Goal: Information Seeking & Learning: Learn about a topic

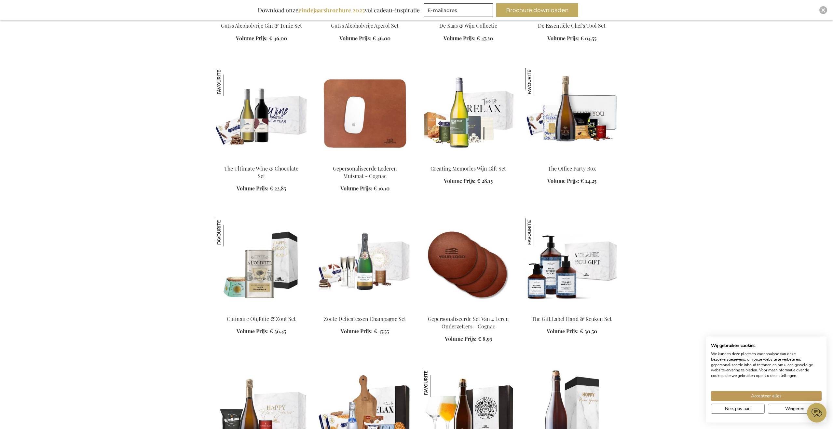
scroll to position [847, 0]
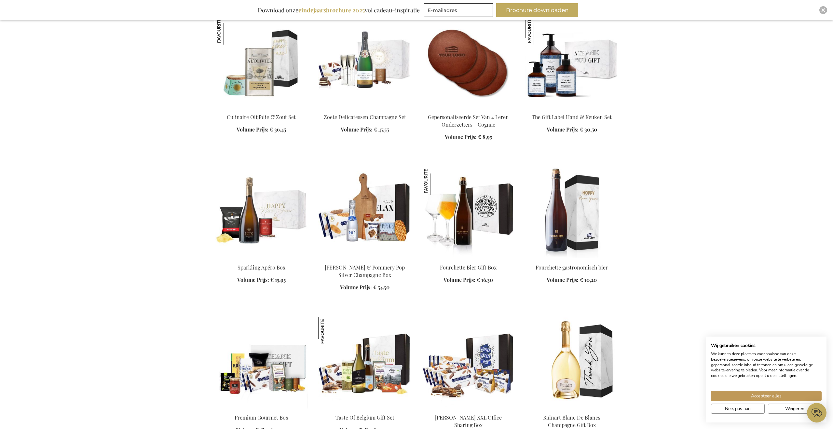
scroll to position [1048, 0]
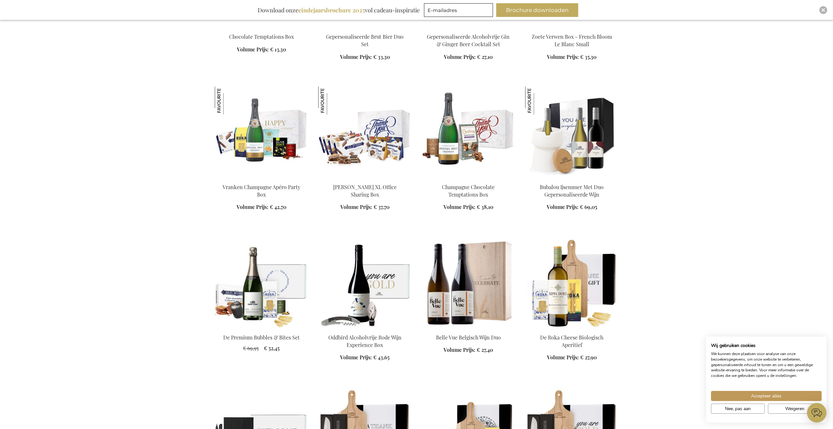
scroll to position [1731, 0]
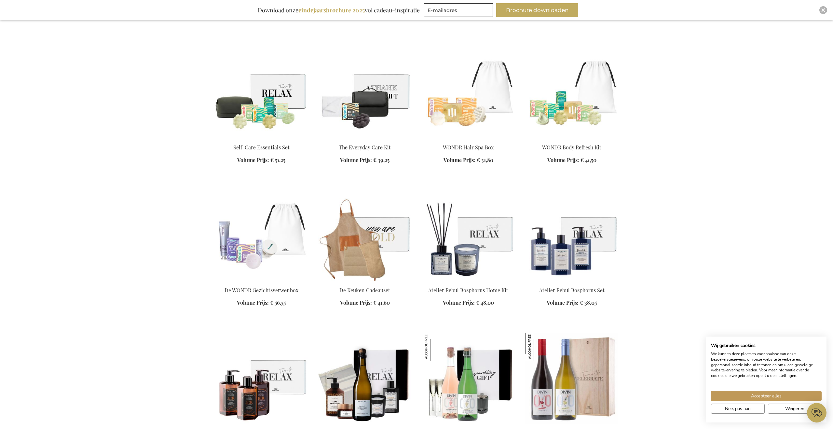
scroll to position [2506, 0]
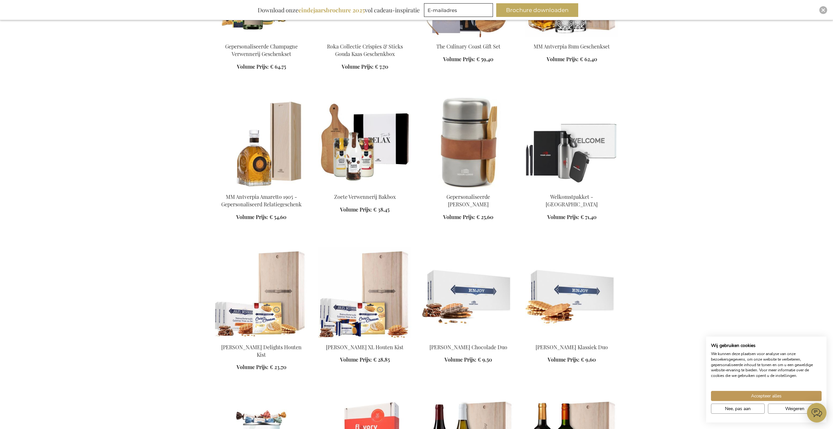
scroll to position [3357, 0]
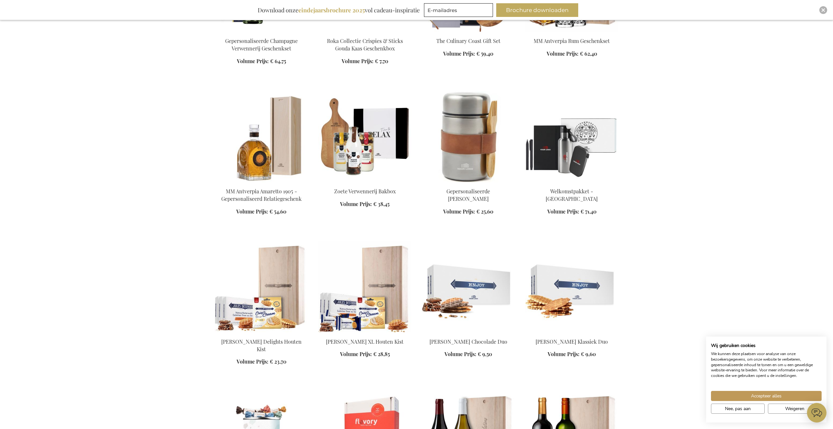
click at [594, 141] on img at bounding box center [571, 136] width 93 height 91
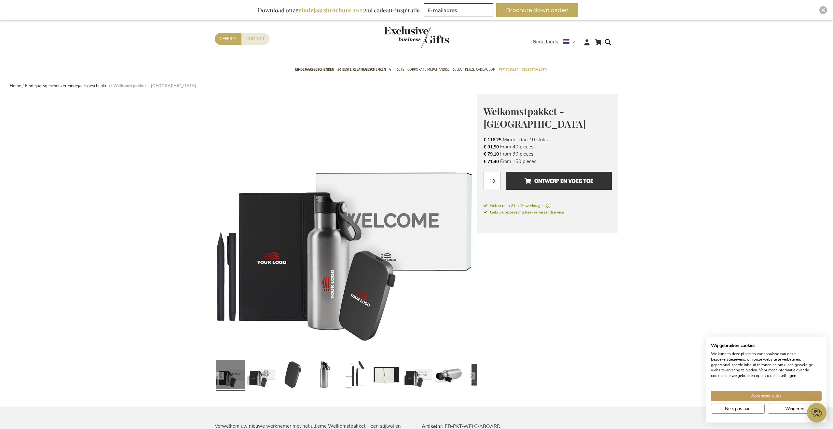
scroll to position [15, 0]
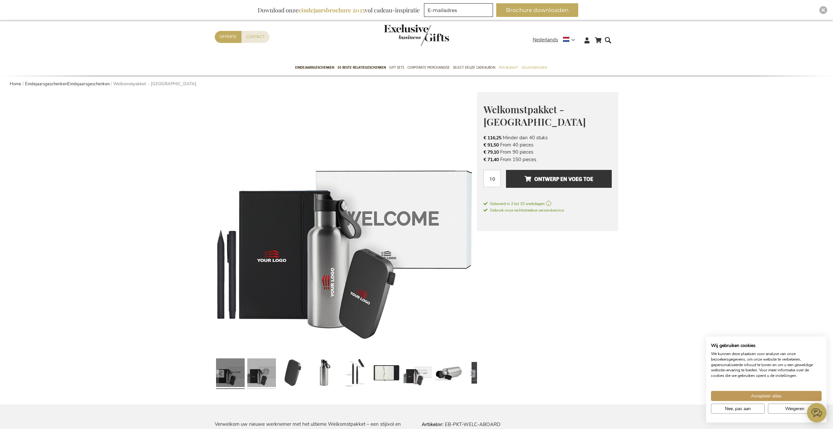
click at [263, 377] on link at bounding box center [261, 374] width 29 height 36
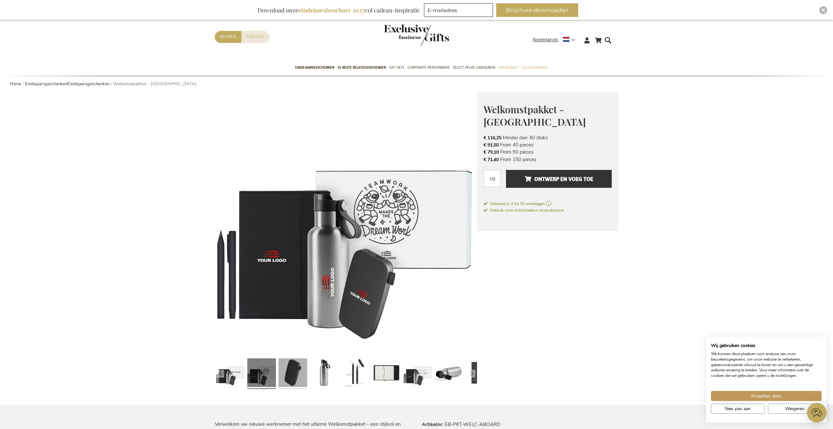
click at [297, 374] on link at bounding box center [293, 374] width 29 height 36
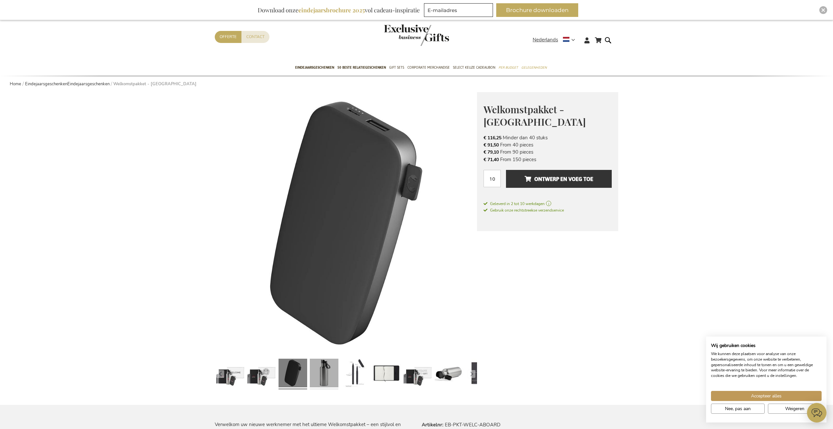
click at [313, 374] on link at bounding box center [324, 374] width 29 height 36
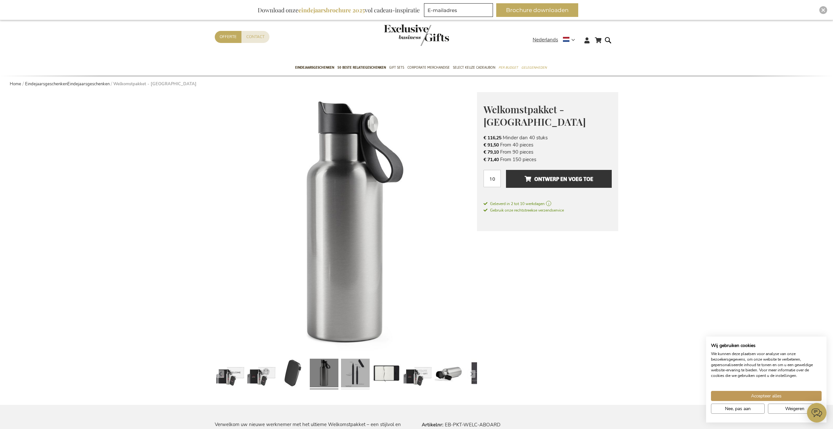
click at [351, 372] on link at bounding box center [355, 374] width 29 height 36
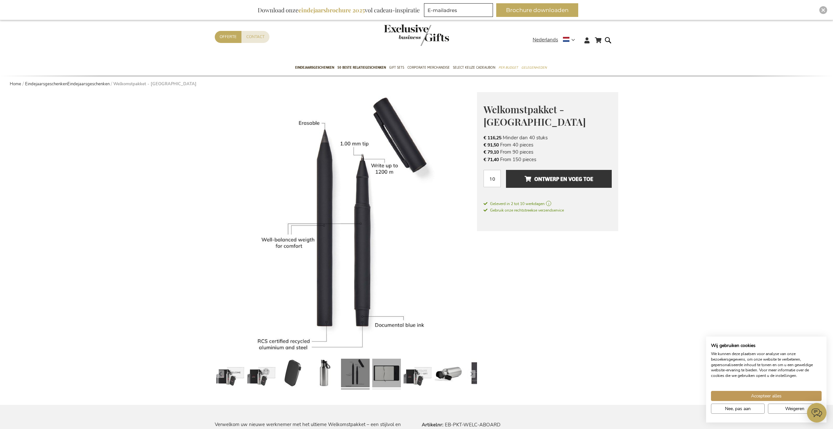
click at [386, 372] on link at bounding box center [386, 374] width 29 height 36
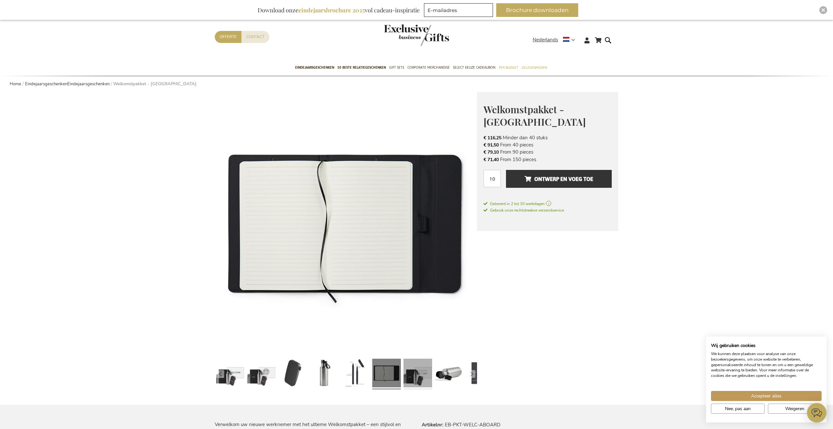
click at [411, 372] on link at bounding box center [418, 374] width 29 height 36
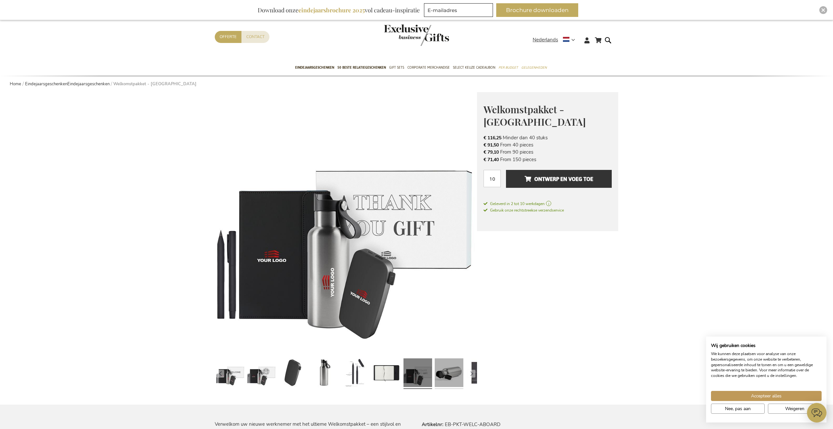
click at [463, 374] on link at bounding box center [449, 374] width 29 height 36
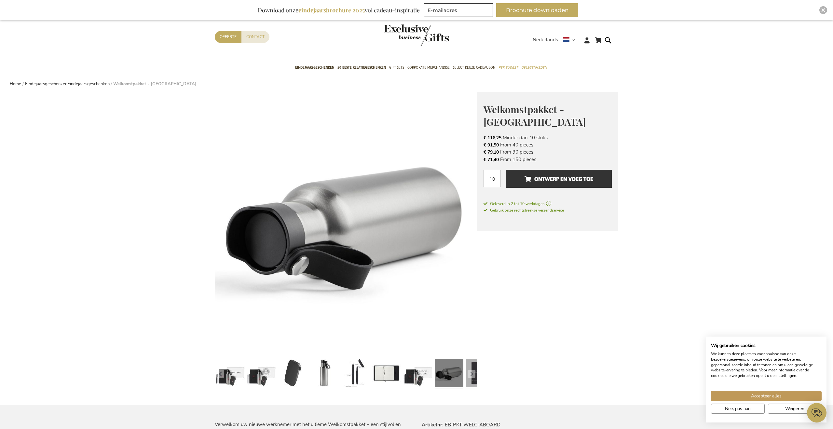
click at [477, 373] on link at bounding box center [480, 374] width 29 height 36
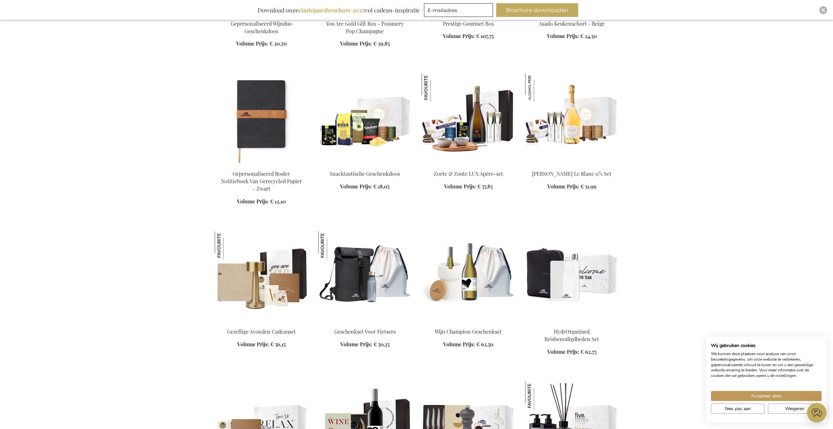
scroll to position [1412, 0]
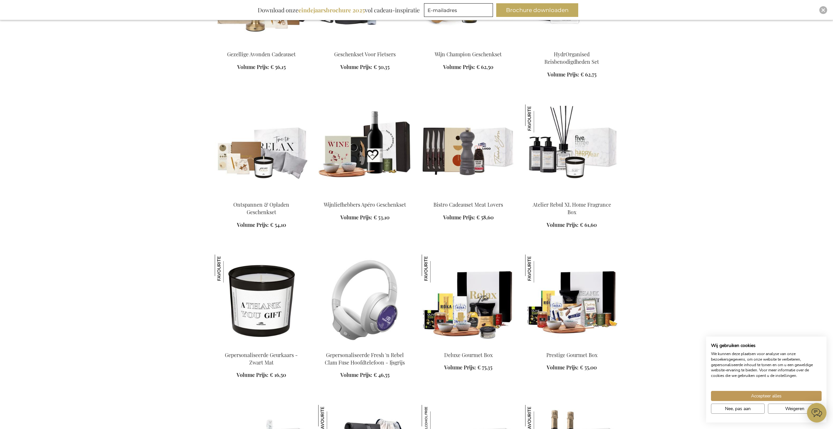
scroll to position [1632, 0]
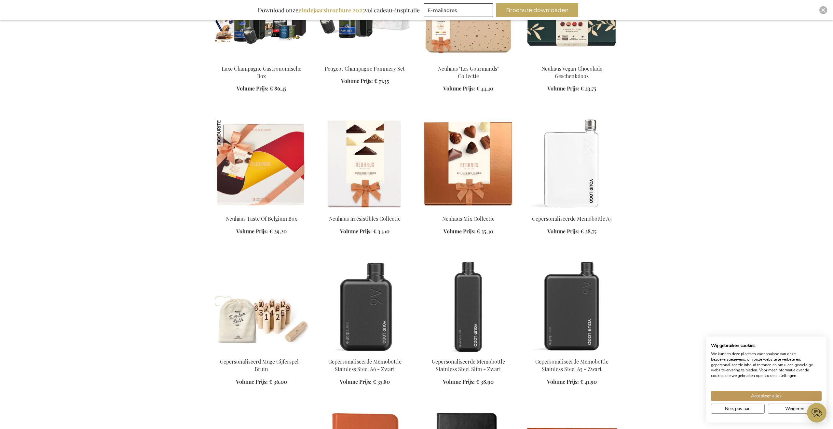
scroll to position [2231, 0]
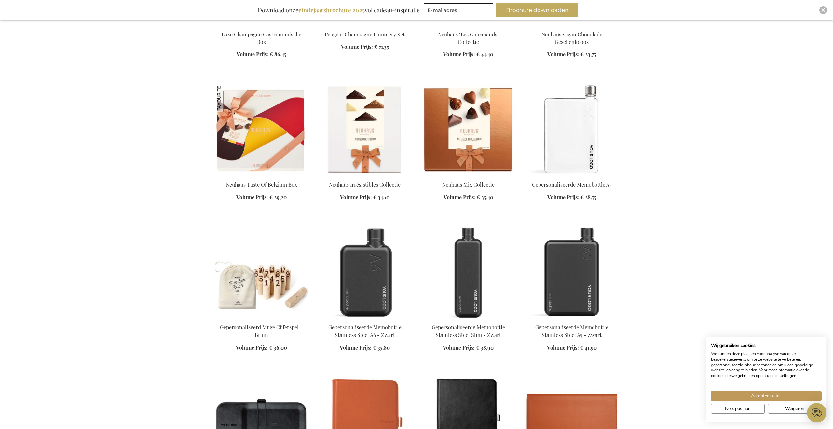
scroll to position [2253, 0]
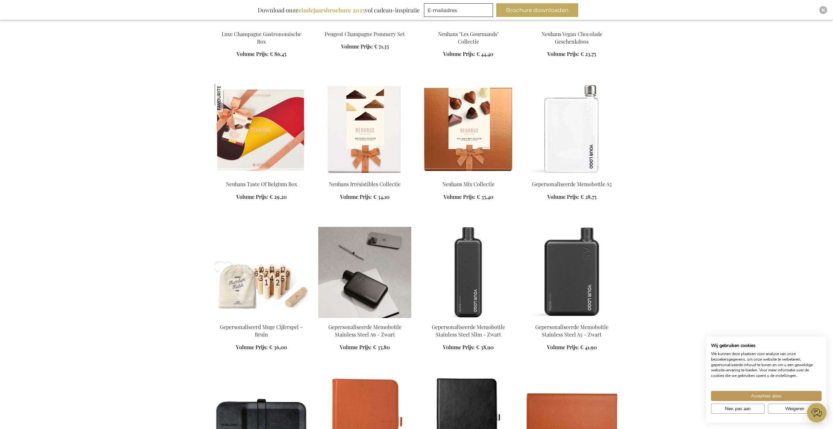
click at [378, 250] on img at bounding box center [364, 272] width 93 height 91
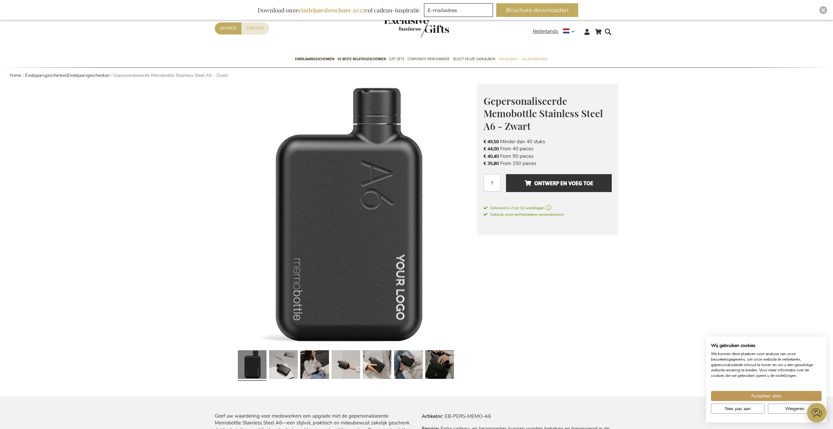
scroll to position [31, 0]
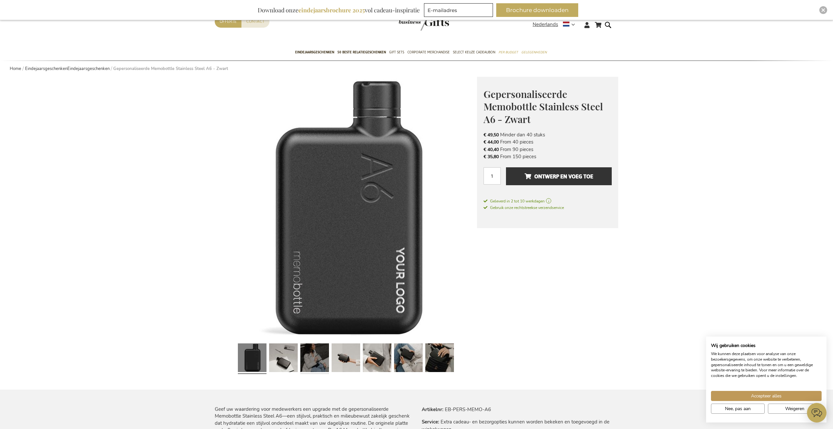
click at [312, 357] on link at bounding box center [314, 359] width 29 height 36
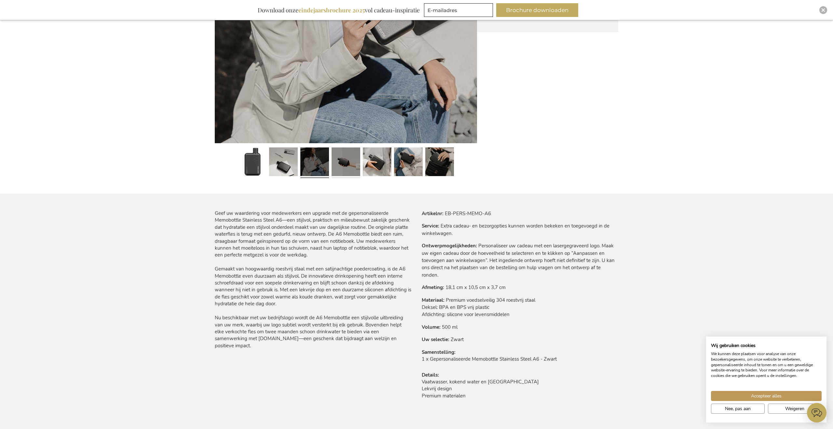
scroll to position [225, 0]
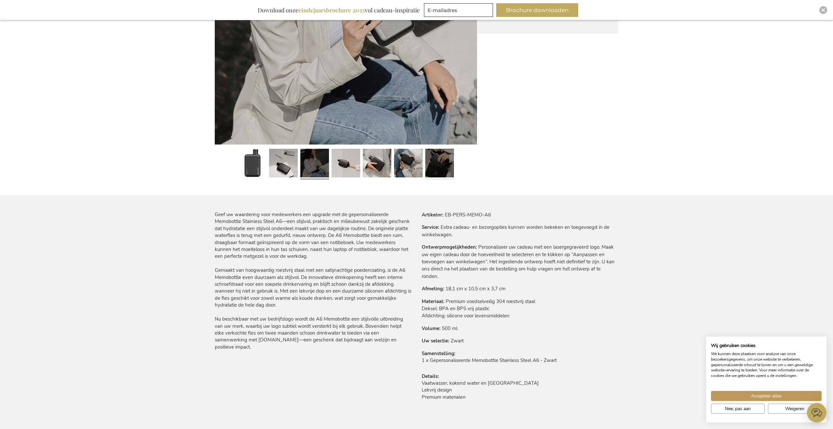
click at [438, 161] on link at bounding box center [439, 164] width 29 height 36
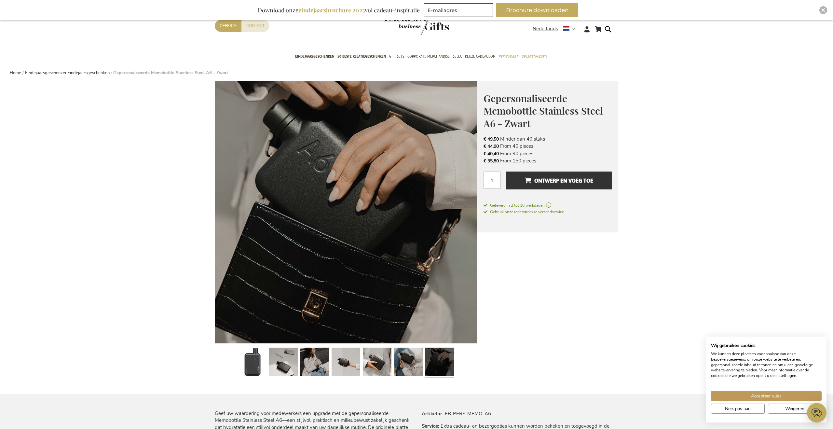
scroll to position [0, 0]
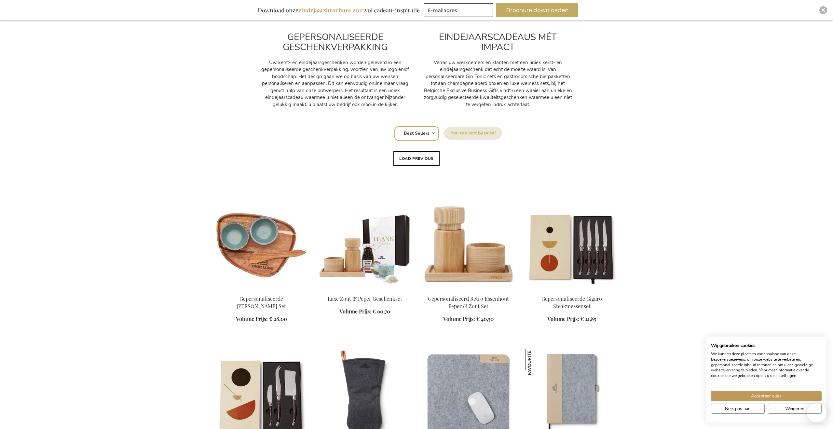
scroll to position [764, 0]
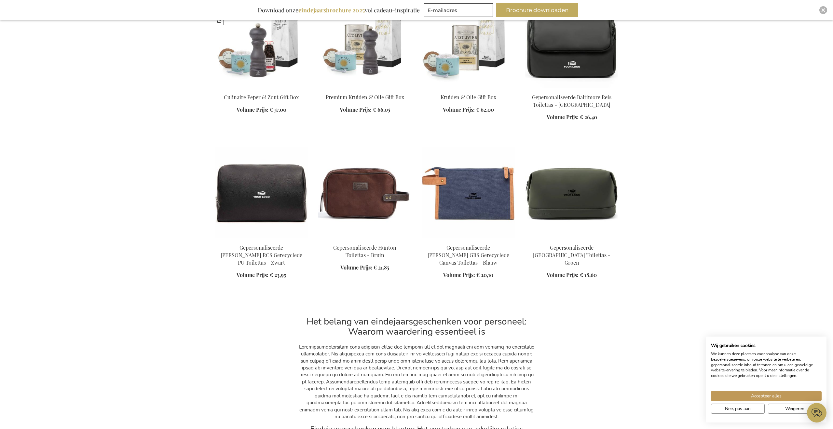
scroll to position [1354, 0]
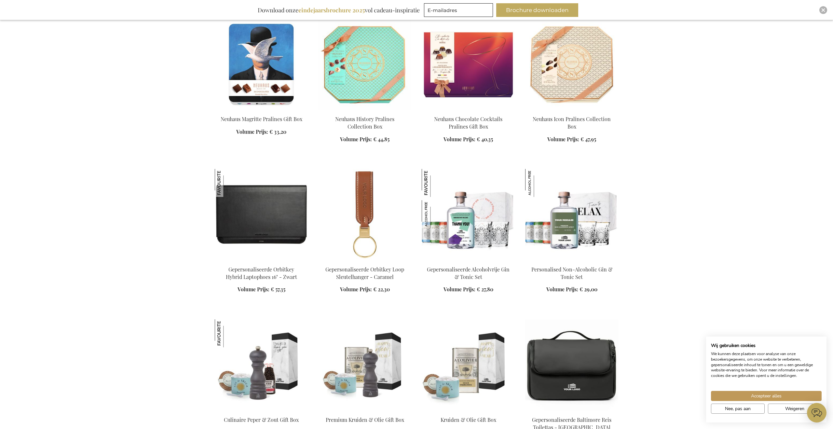
scroll to position [767, 0]
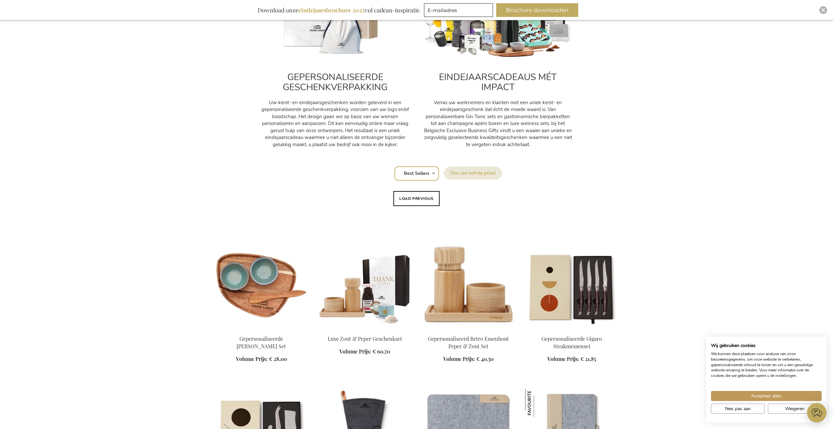
scroll to position [281, 0]
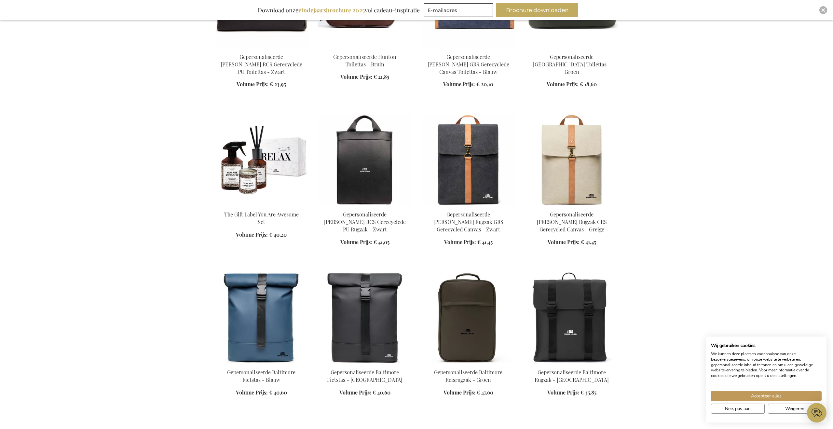
scroll to position [1374, 0]
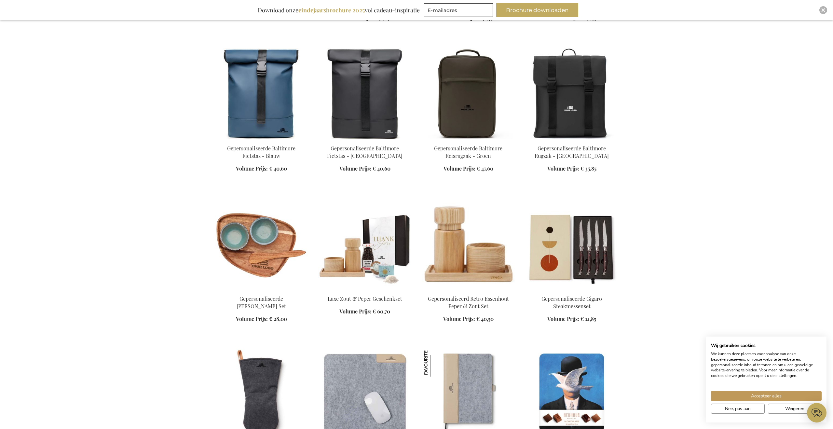
scroll to position [1556, 0]
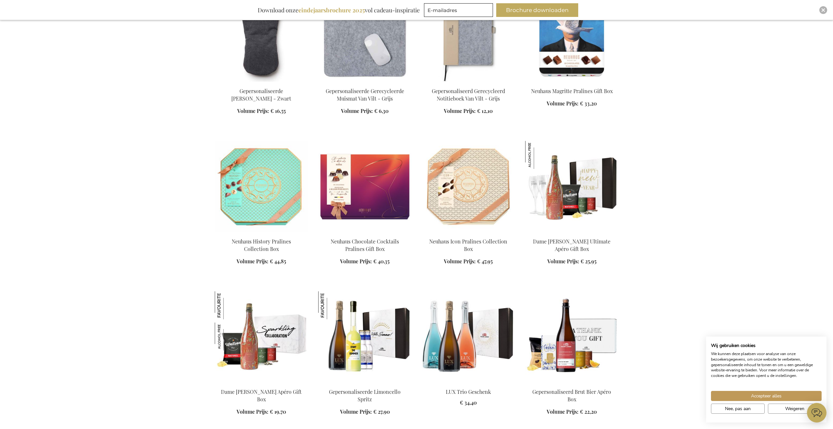
scroll to position [2025, 0]
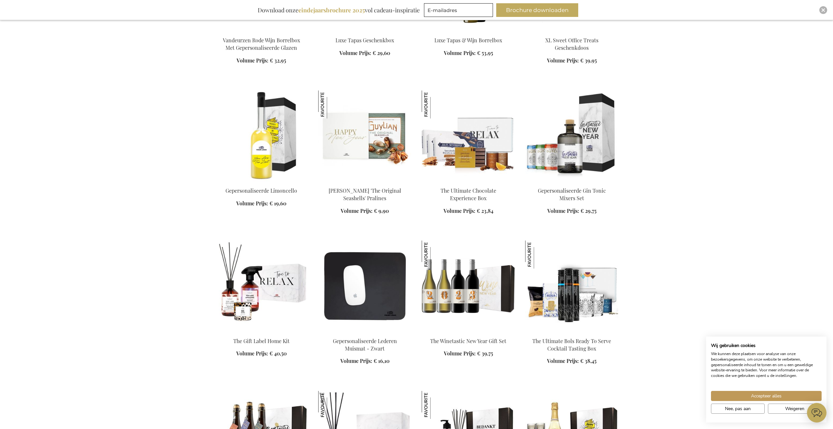
scroll to position [4258, 0]
